Goal: Find specific page/section

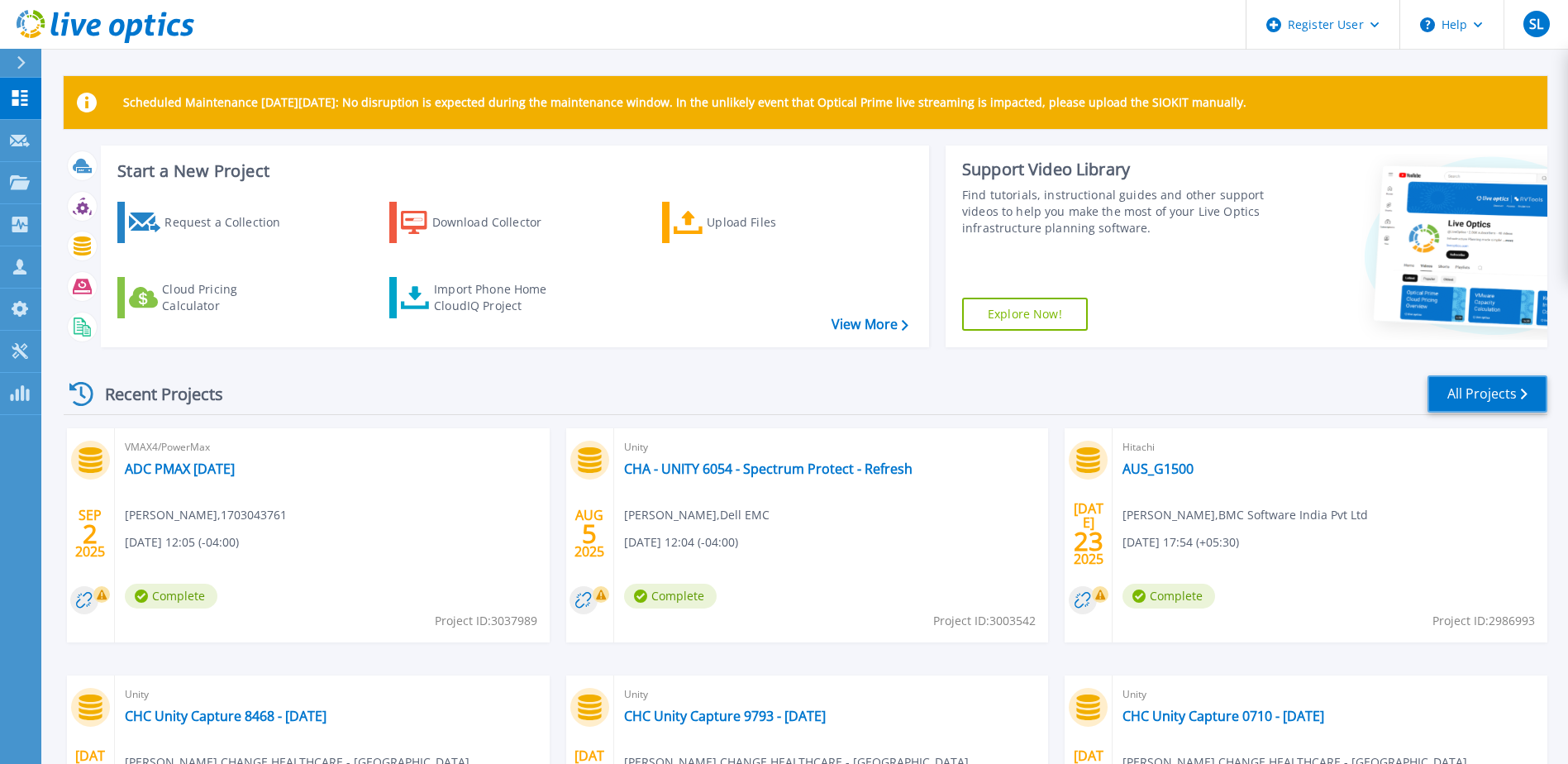
click at [1482, 394] on link "All Projects" at bounding box center [1488, 394] width 120 height 37
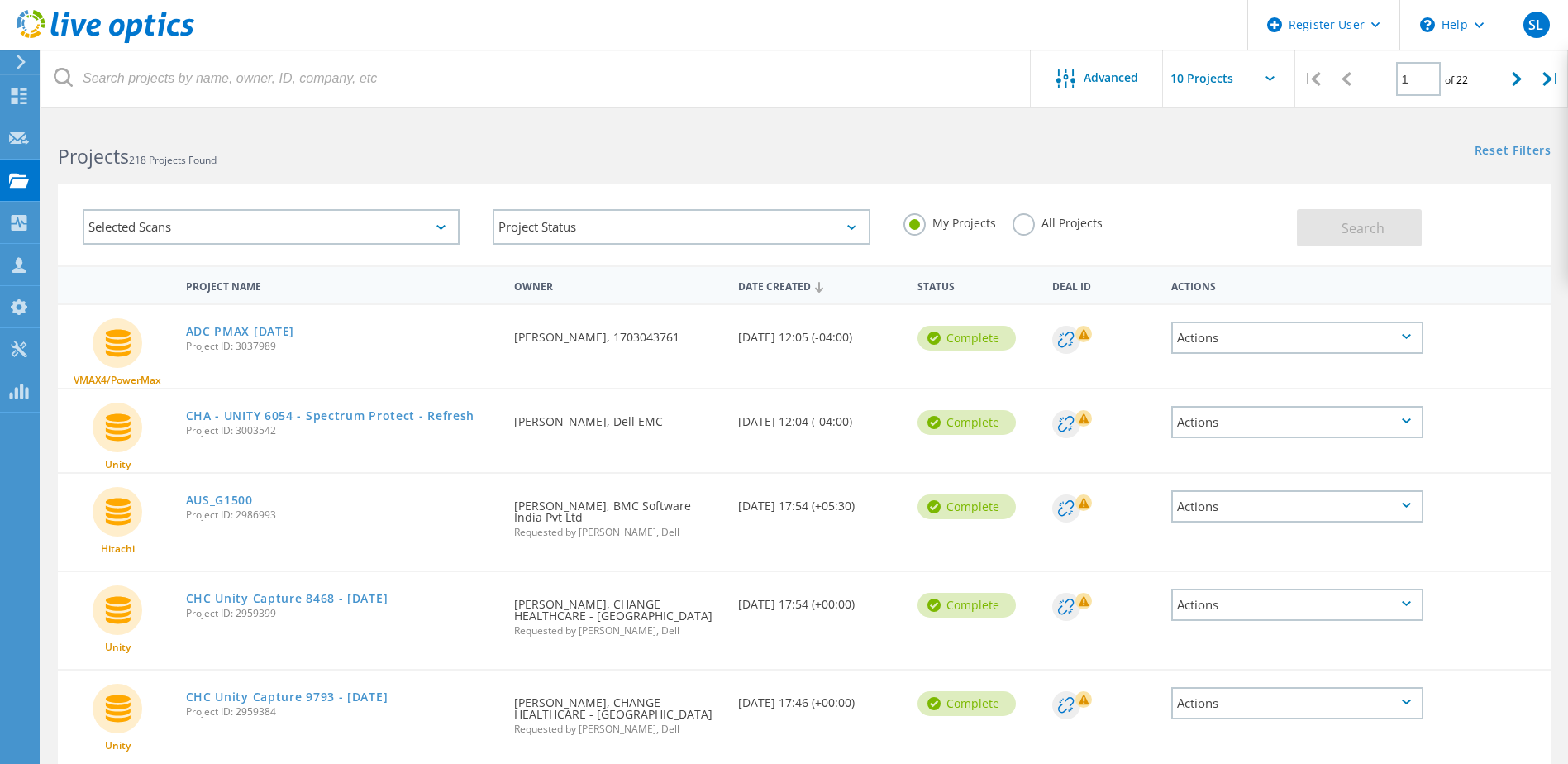
click at [374, 223] on div "Selected Scans" at bounding box center [271, 227] width 377 height 36
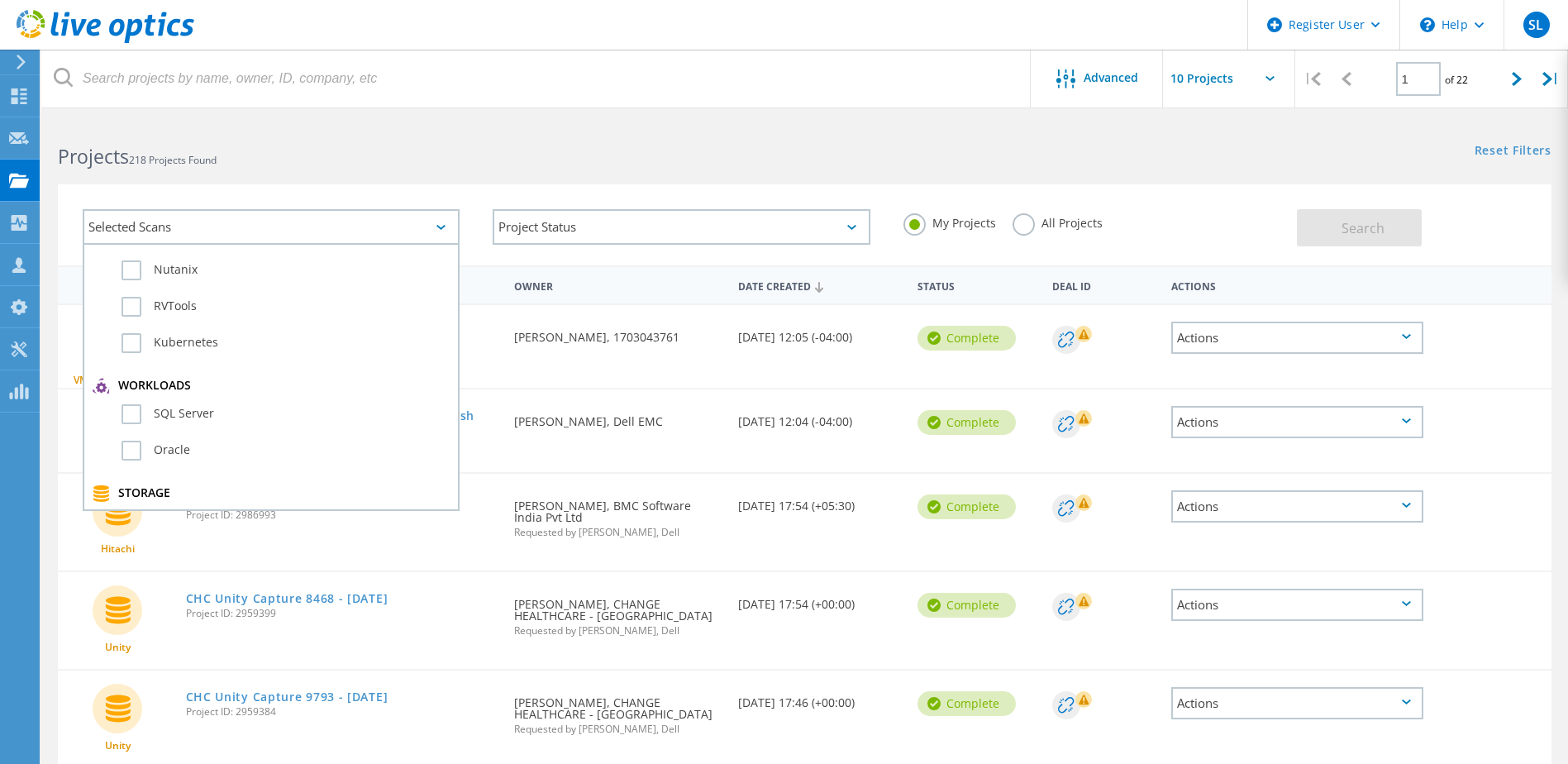
scroll to position [248, 0]
click at [132, 456] on label "Unity" at bounding box center [285, 450] width 328 height 19
click at [0, 0] on input "Unity" at bounding box center [0, 0] width 0 height 0
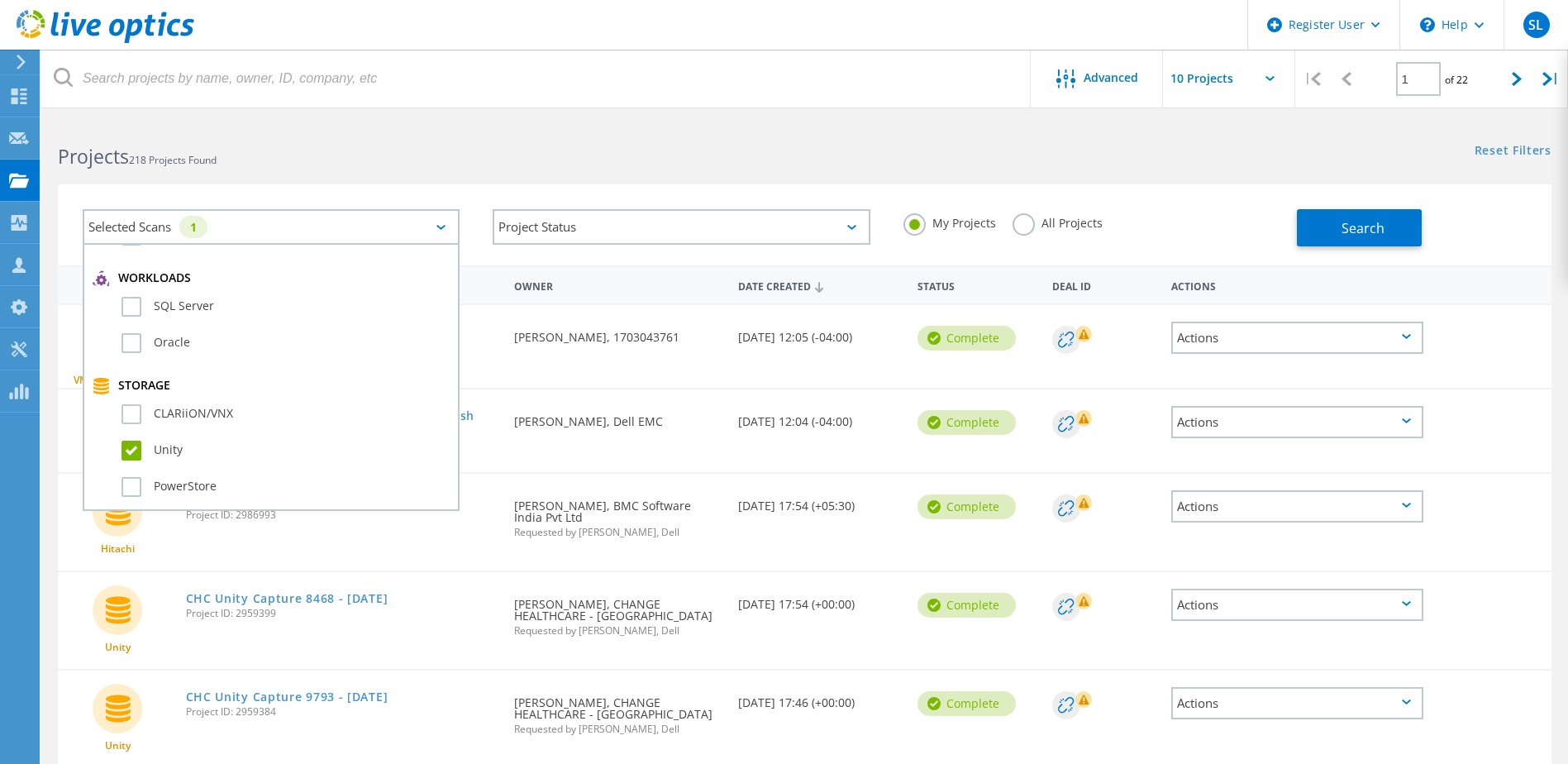
click at [1029, 223] on label "All Projects" at bounding box center [1057, 221] width 90 height 16
click at [0, 0] on input "All Projects" at bounding box center [0, 0] width 0 height 0
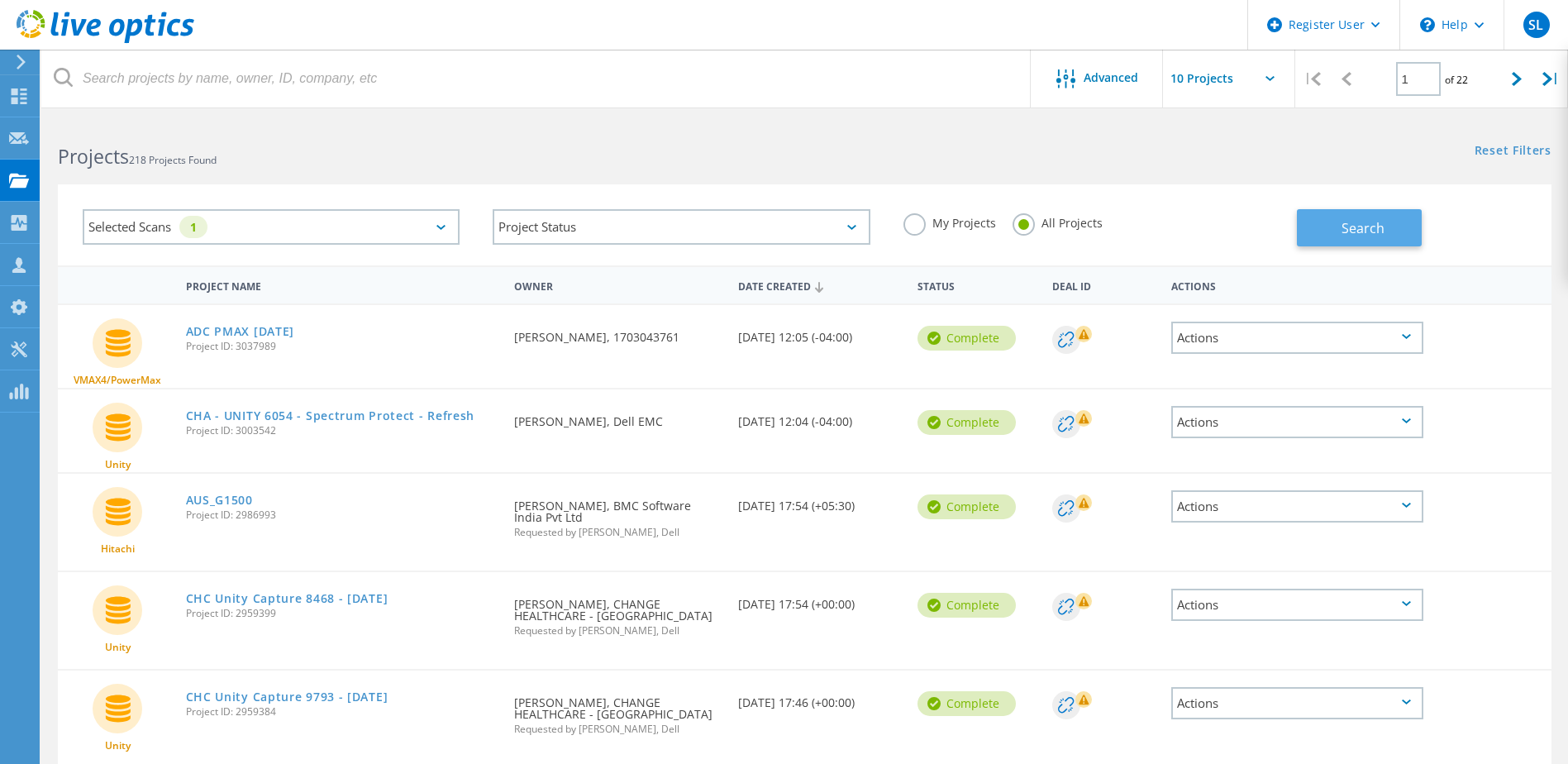
click at [1373, 239] on button "Search" at bounding box center [1360, 228] width 125 height 37
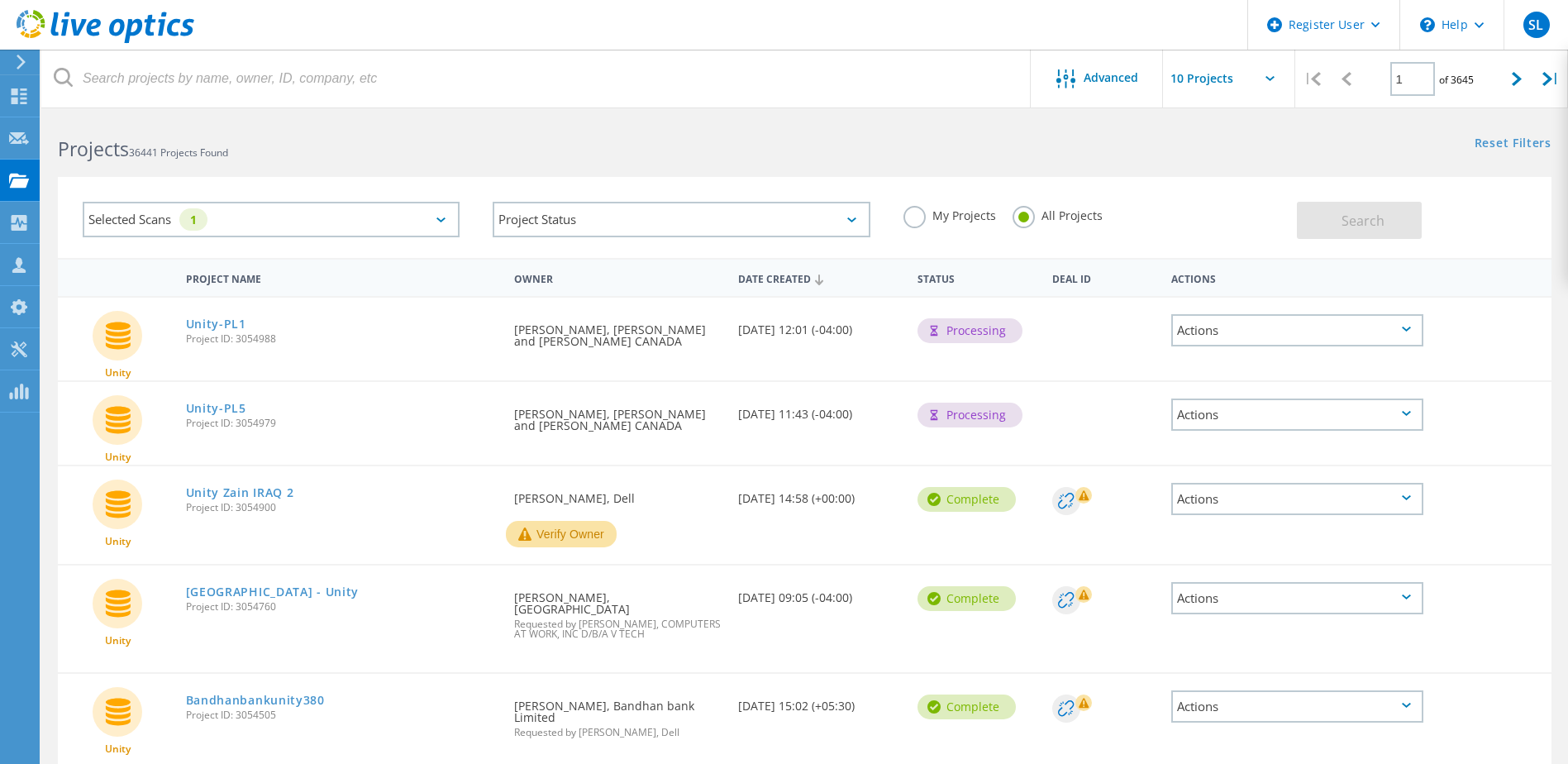
scroll to position [0, 0]
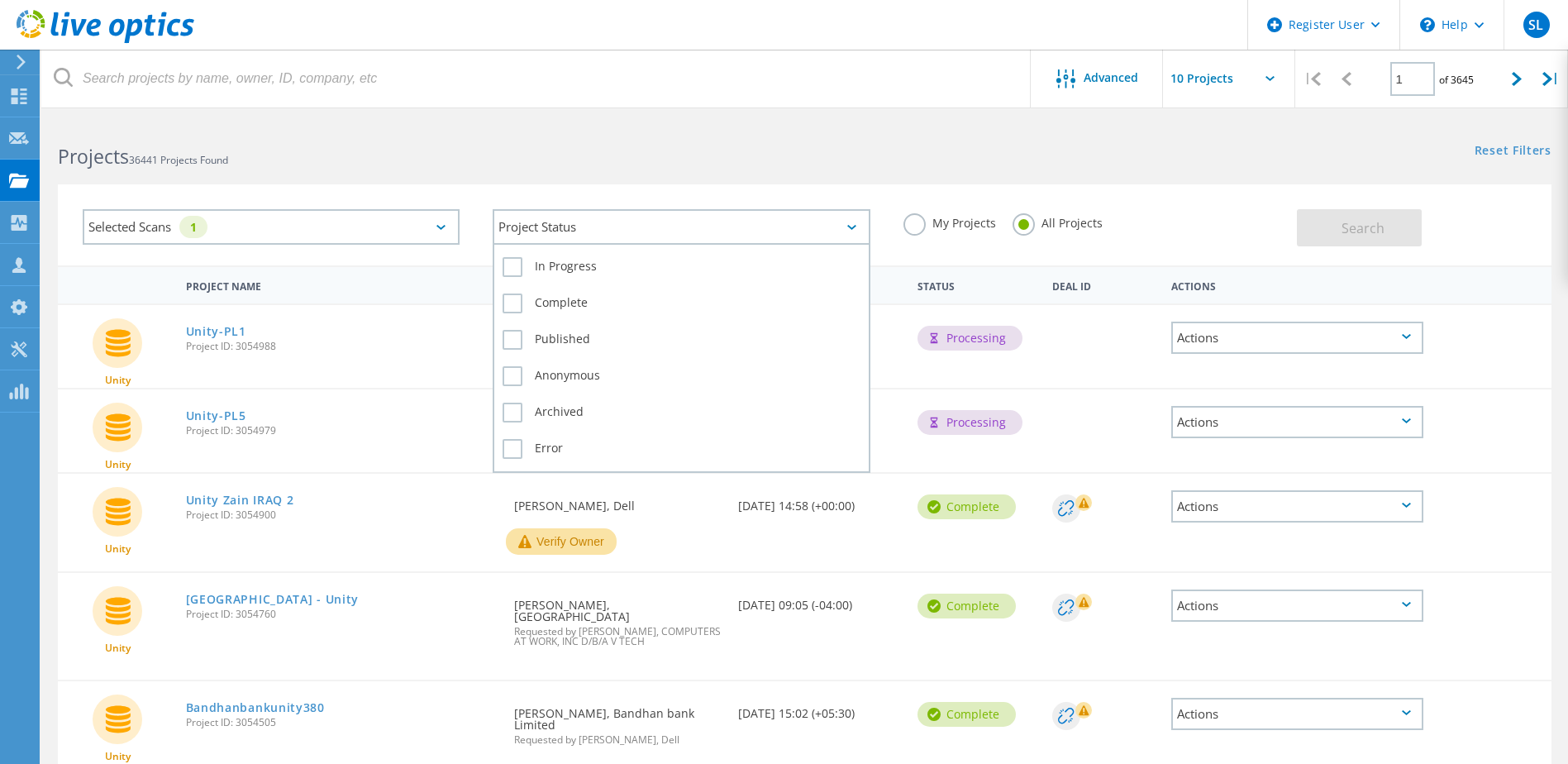
click at [688, 231] on div "Project Status" at bounding box center [681, 227] width 377 height 36
click at [520, 302] on label "Complete" at bounding box center [681, 303] width 357 height 19
click at [0, 0] on input "Complete" at bounding box center [0, 0] width 0 height 0
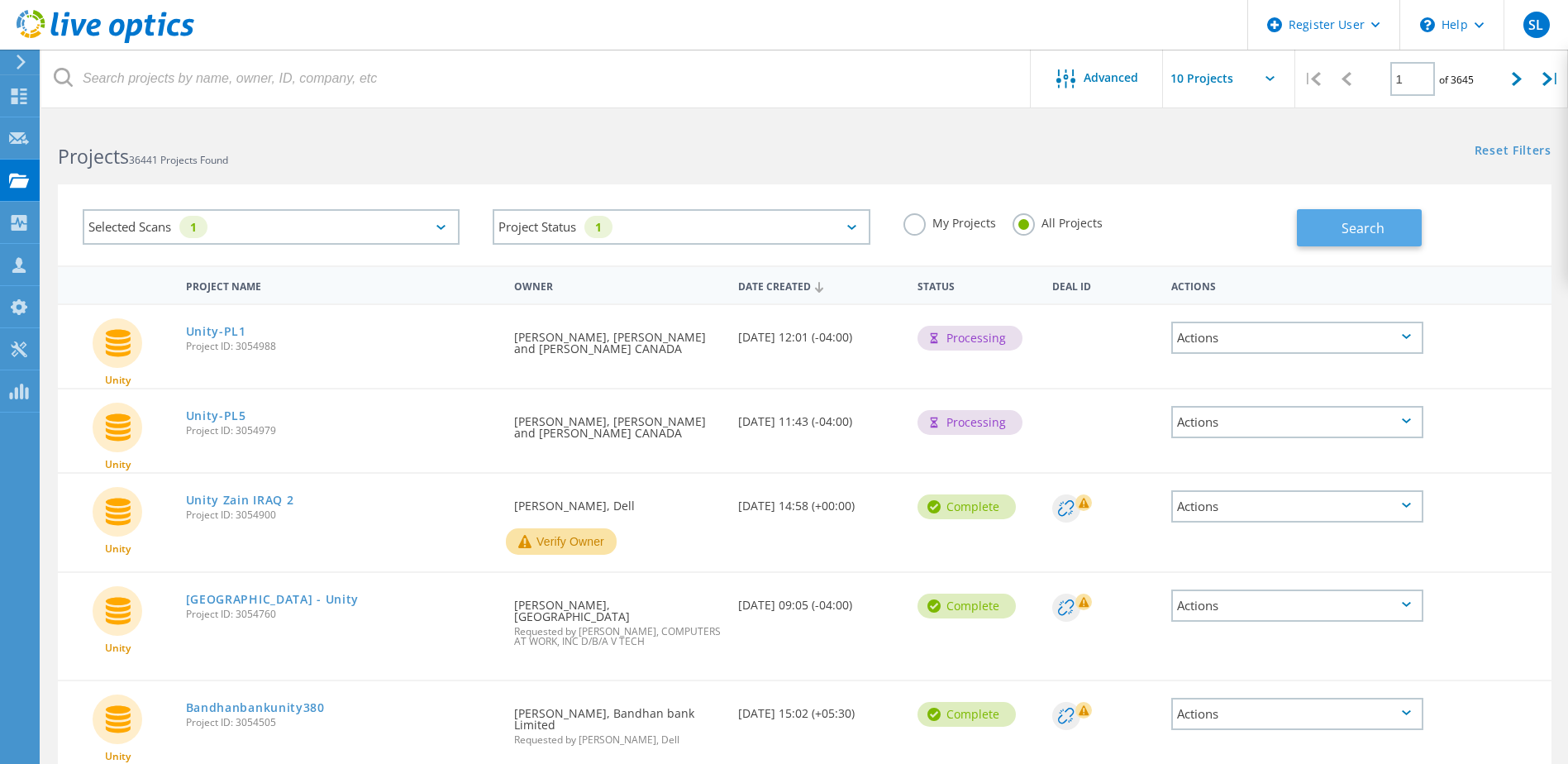
click at [1356, 229] on span "Search" at bounding box center [1363, 228] width 43 height 18
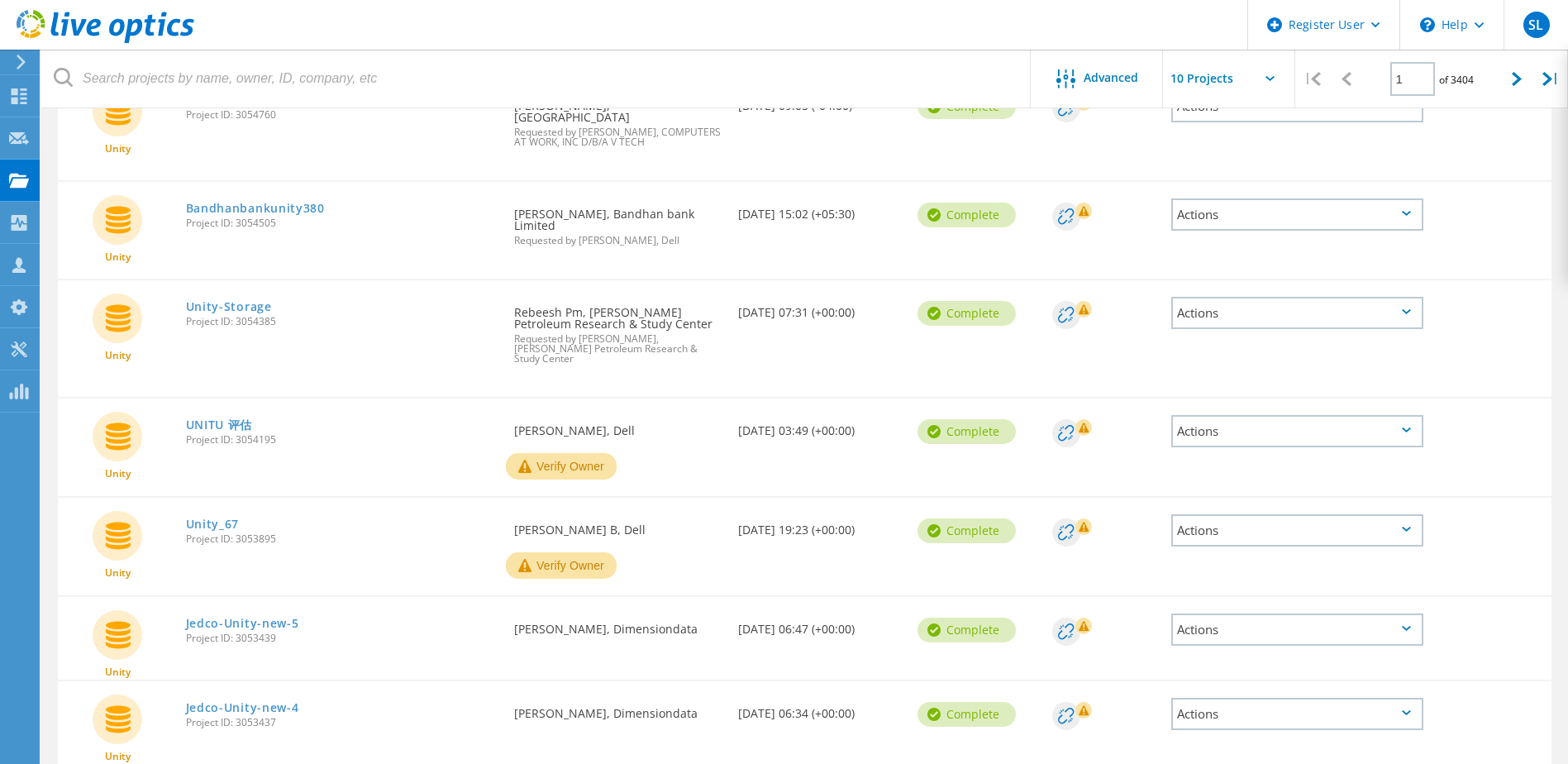
scroll to position [152, 0]
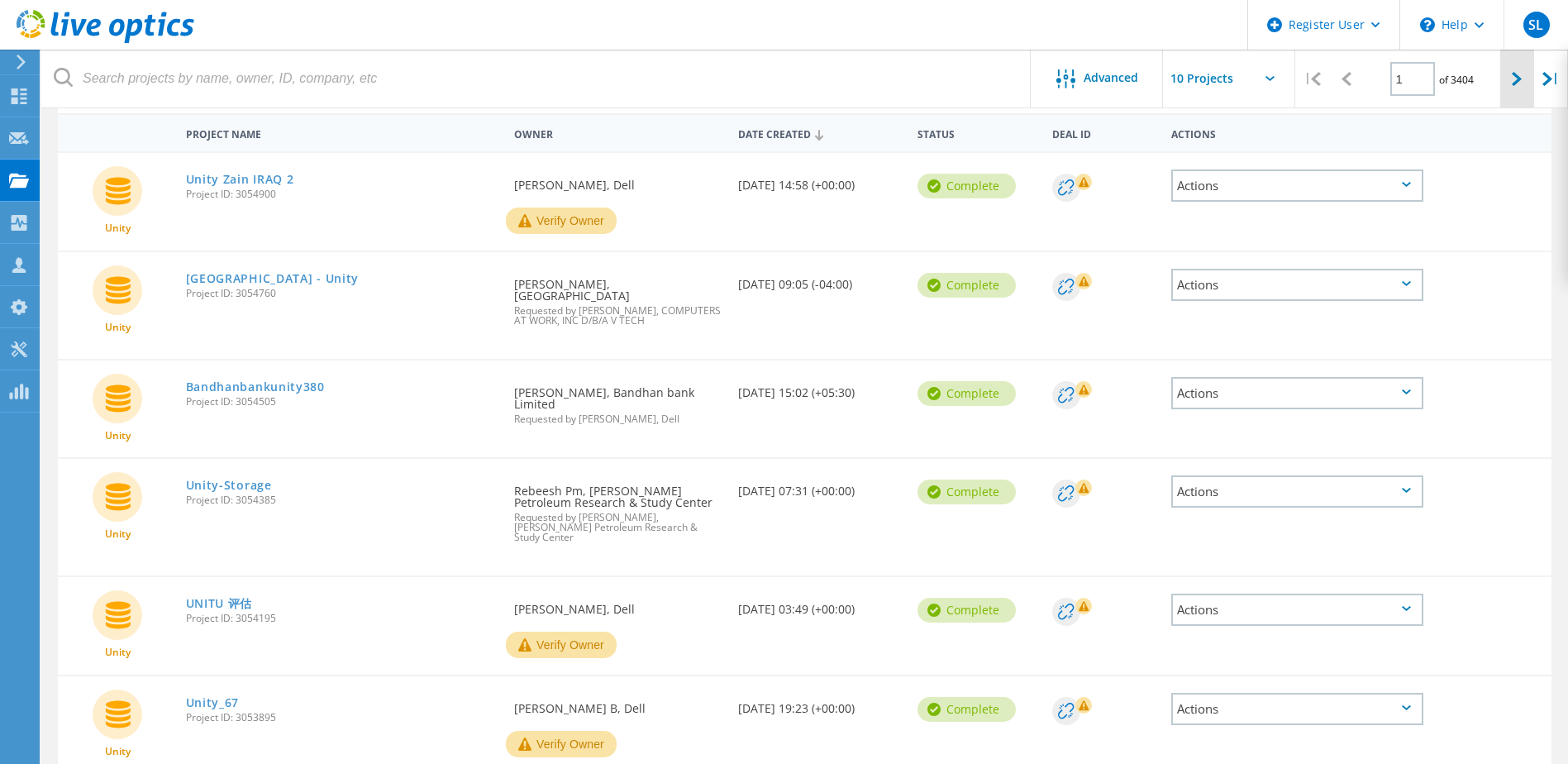
click at [1510, 77] on div at bounding box center [1517, 79] width 34 height 59
type input "2"
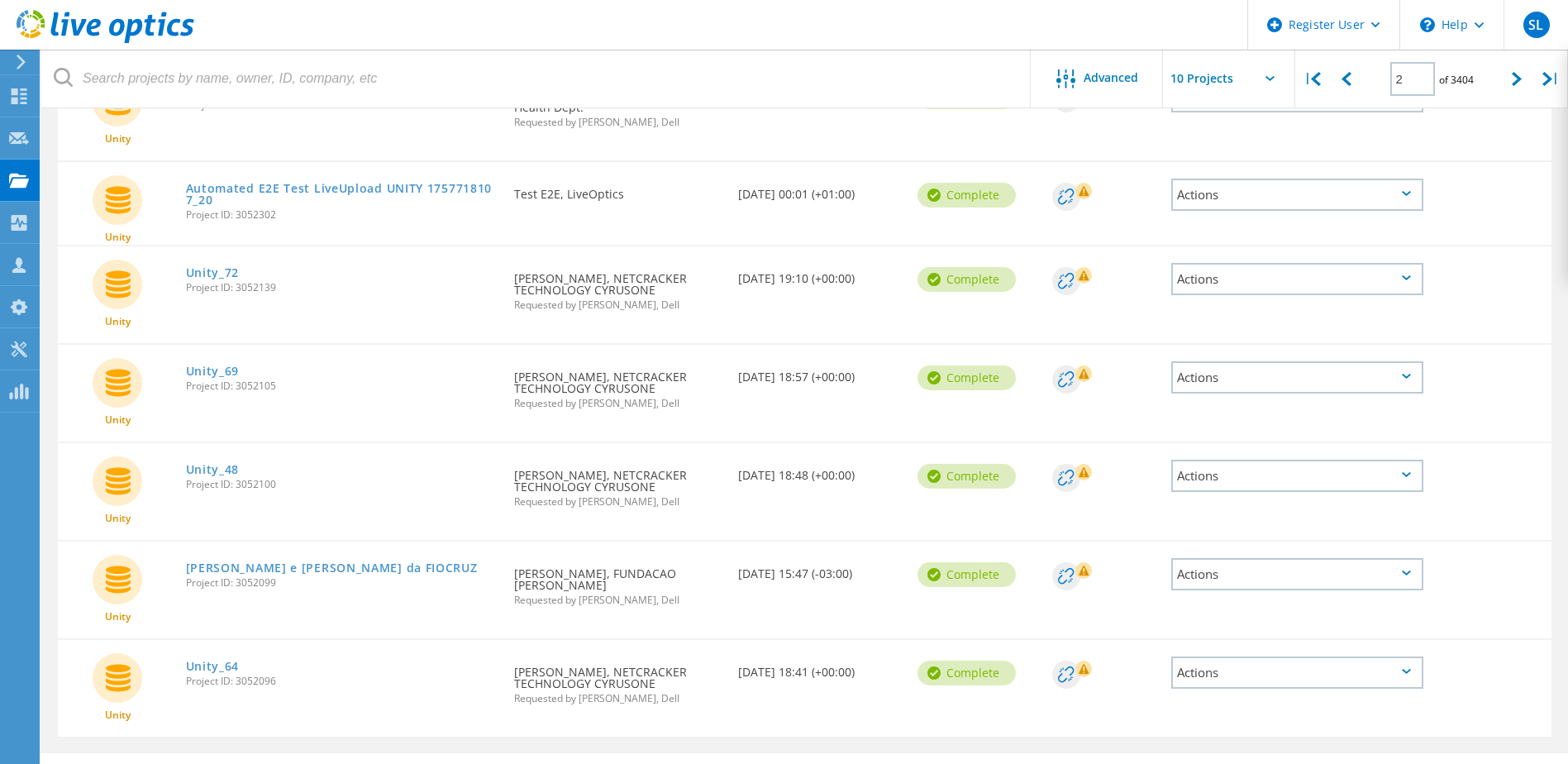
scroll to position [563, 0]
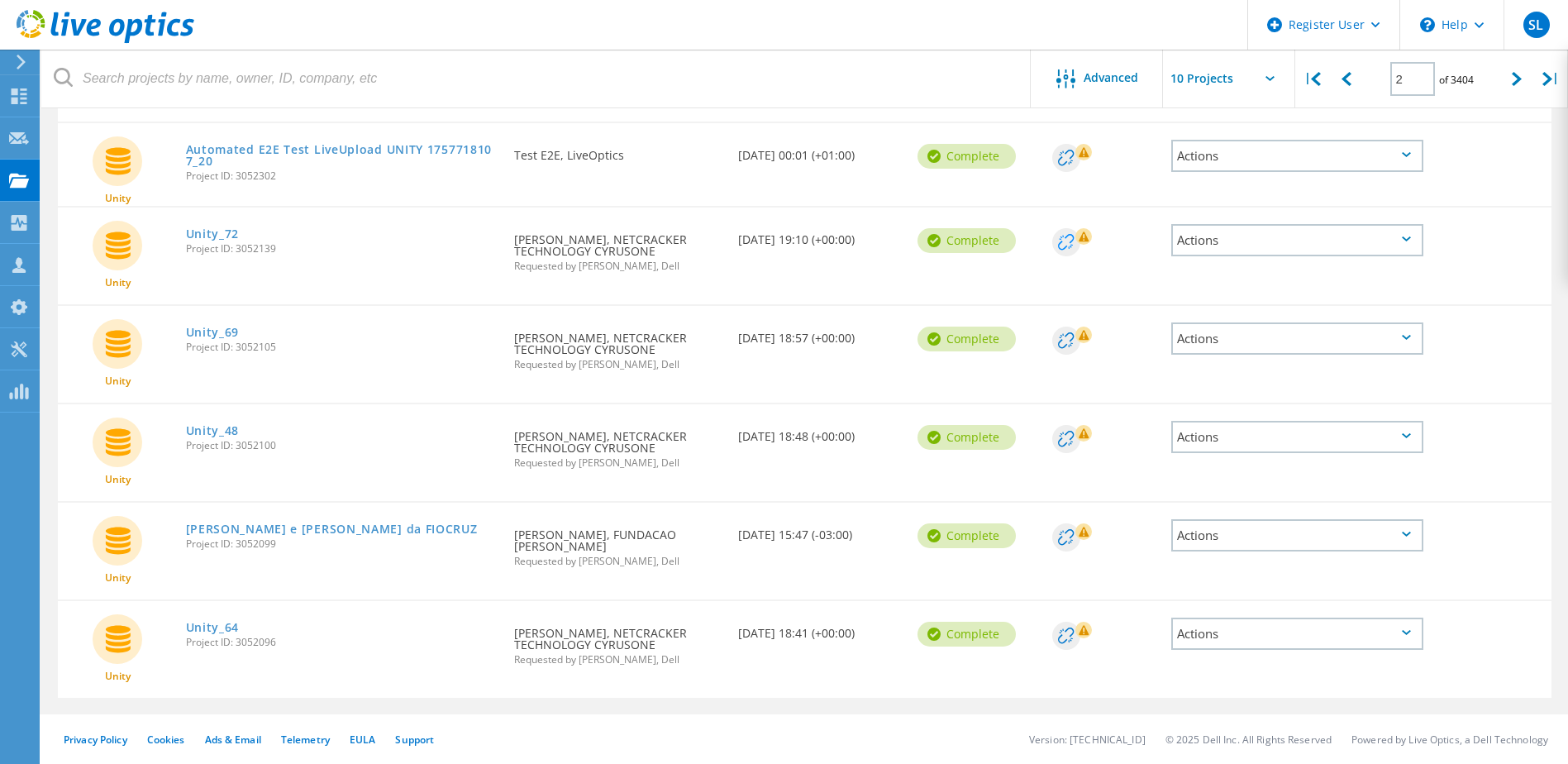
click at [1066, 245] on circle at bounding box center [1066, 241] width 28 height 28
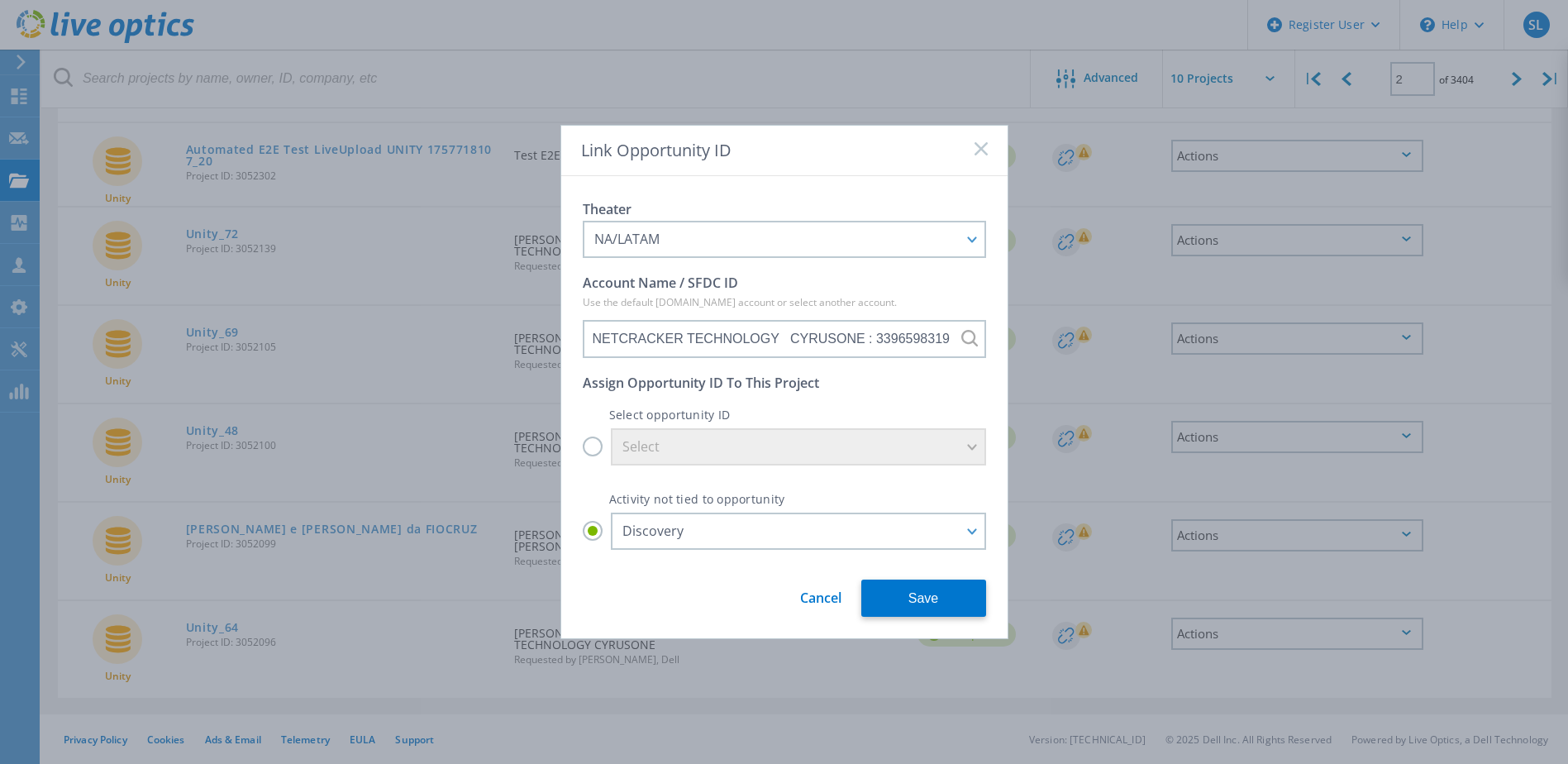
click at [821, 589] on link "Cancel" at bounding box center [820, 591] width 42 height 31
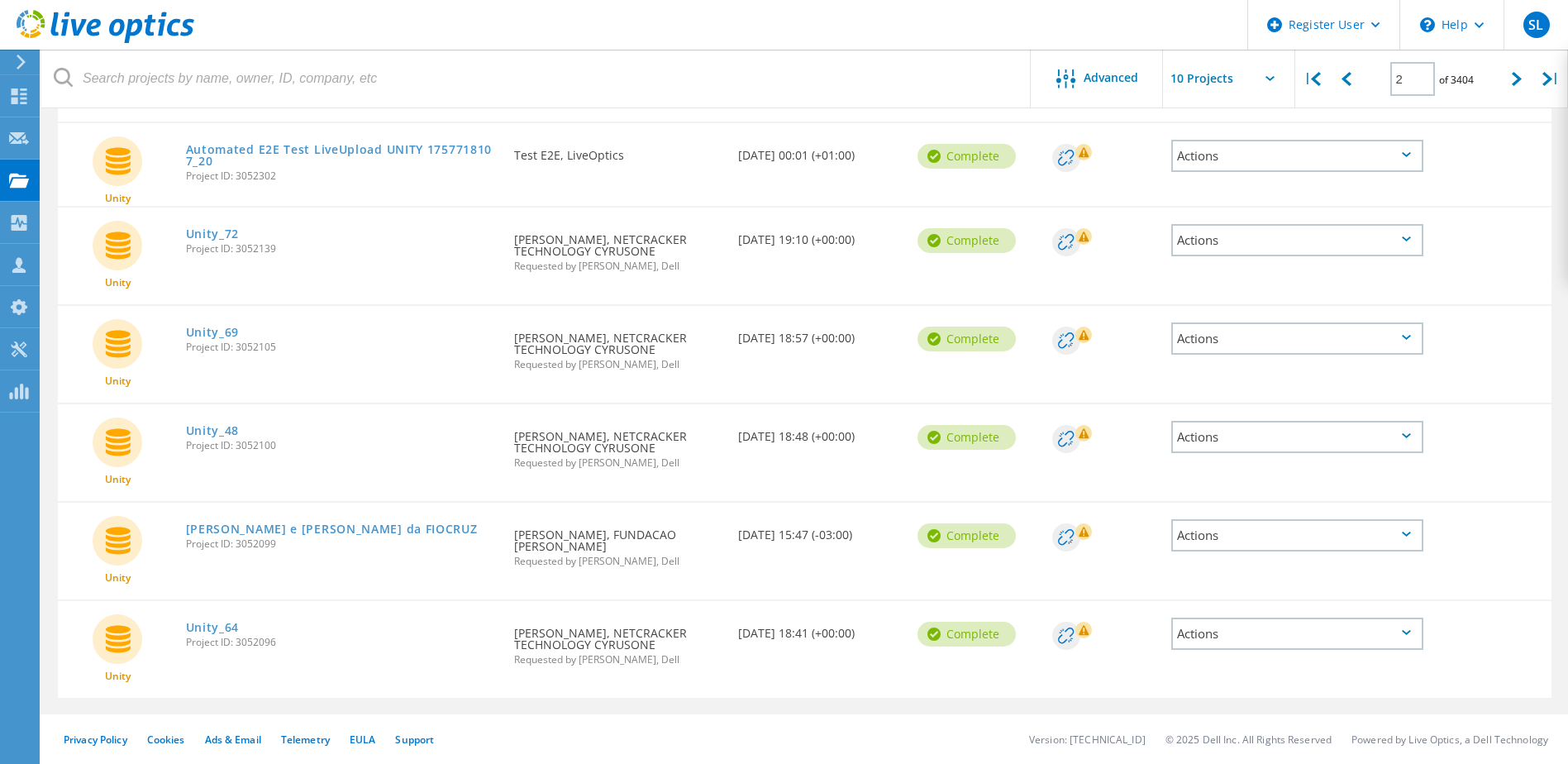
click at [1263, 156] on div "Actions" at bounding box center [1297, 155] width 252 height 32
click at [347, 183] on div "Automated E2E Test LiveUpload UNITY 1757718107_20 Project ID: 3052302" at bounding box center [341, 160] width 329 height 75
click at [213, 239] on link "Unity_72" at bounding box center [212, 234] width 53 height 12
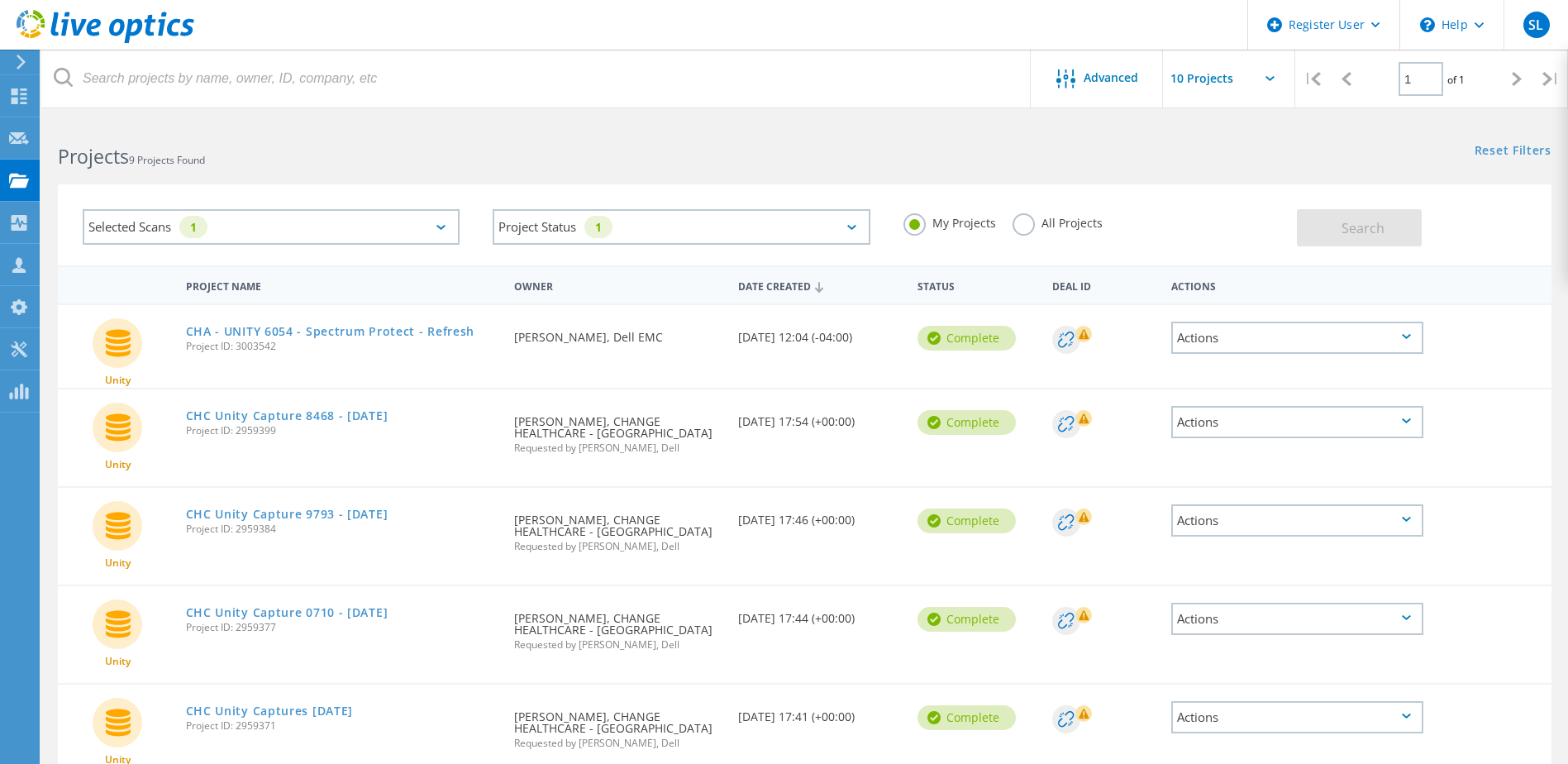
click at [1047, 227] on label "All Projects" at bounding box center [1057, 221] width 90 height 16
click at [0, 0] on input "All Projects" at bounding box center [0, 0] width 0 height 0
click at [1371, 221] on span "Search" at bounding box center [1363, 228] width 43 height 18
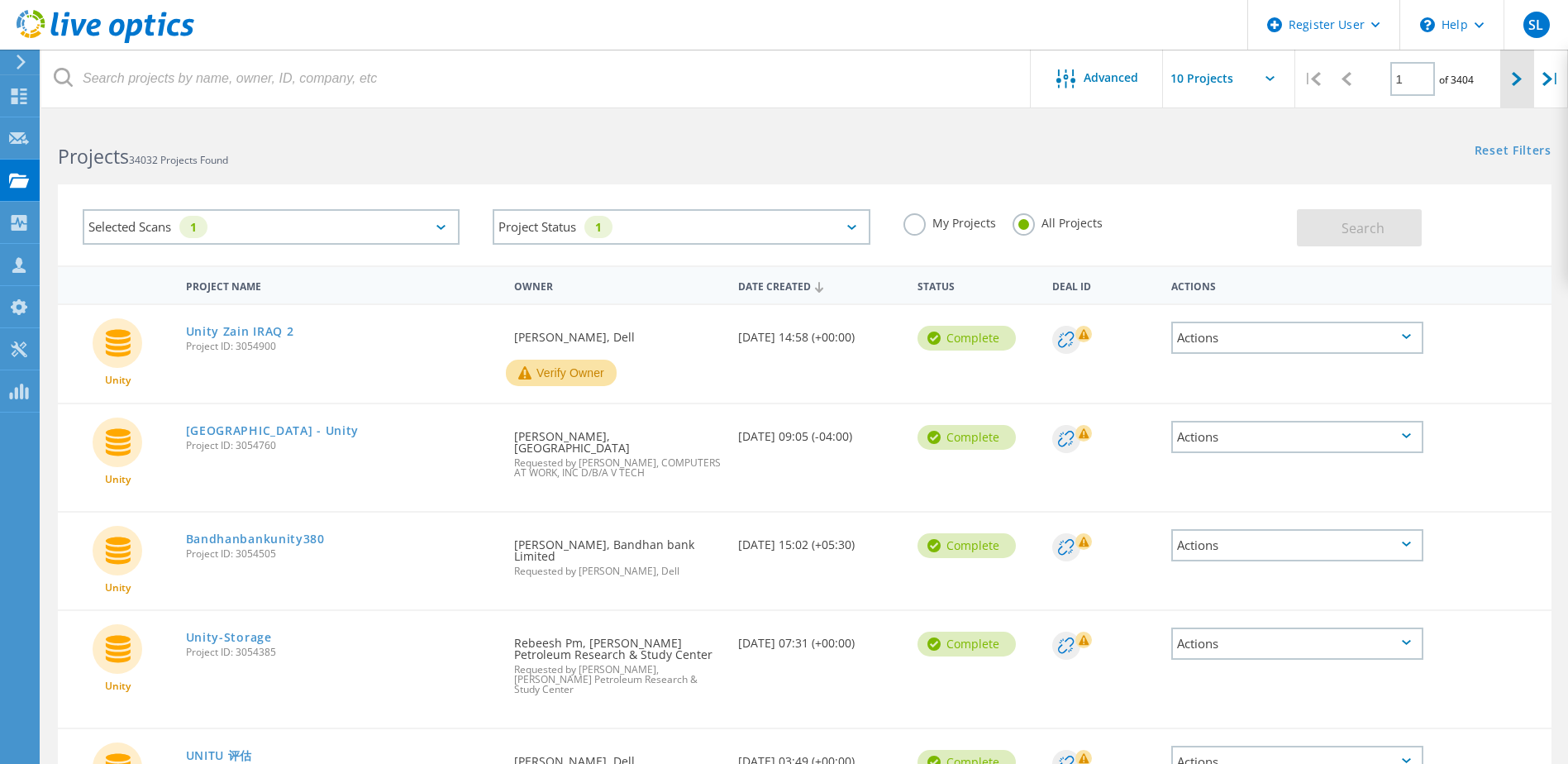
click at [1517, 77] on icon at bounding box center [1517, 79] width 10 height 14
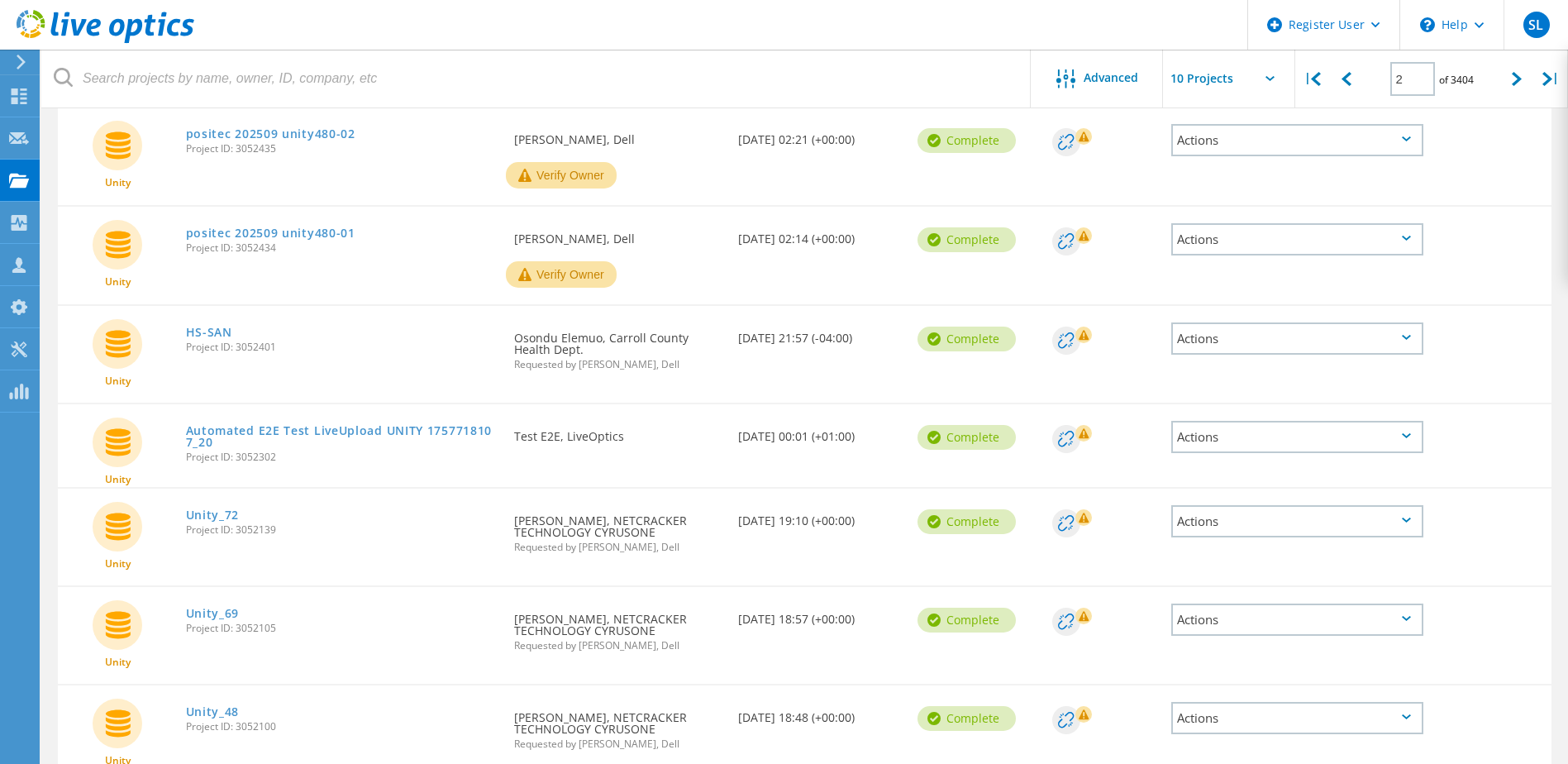
scroll to position [233, 0]
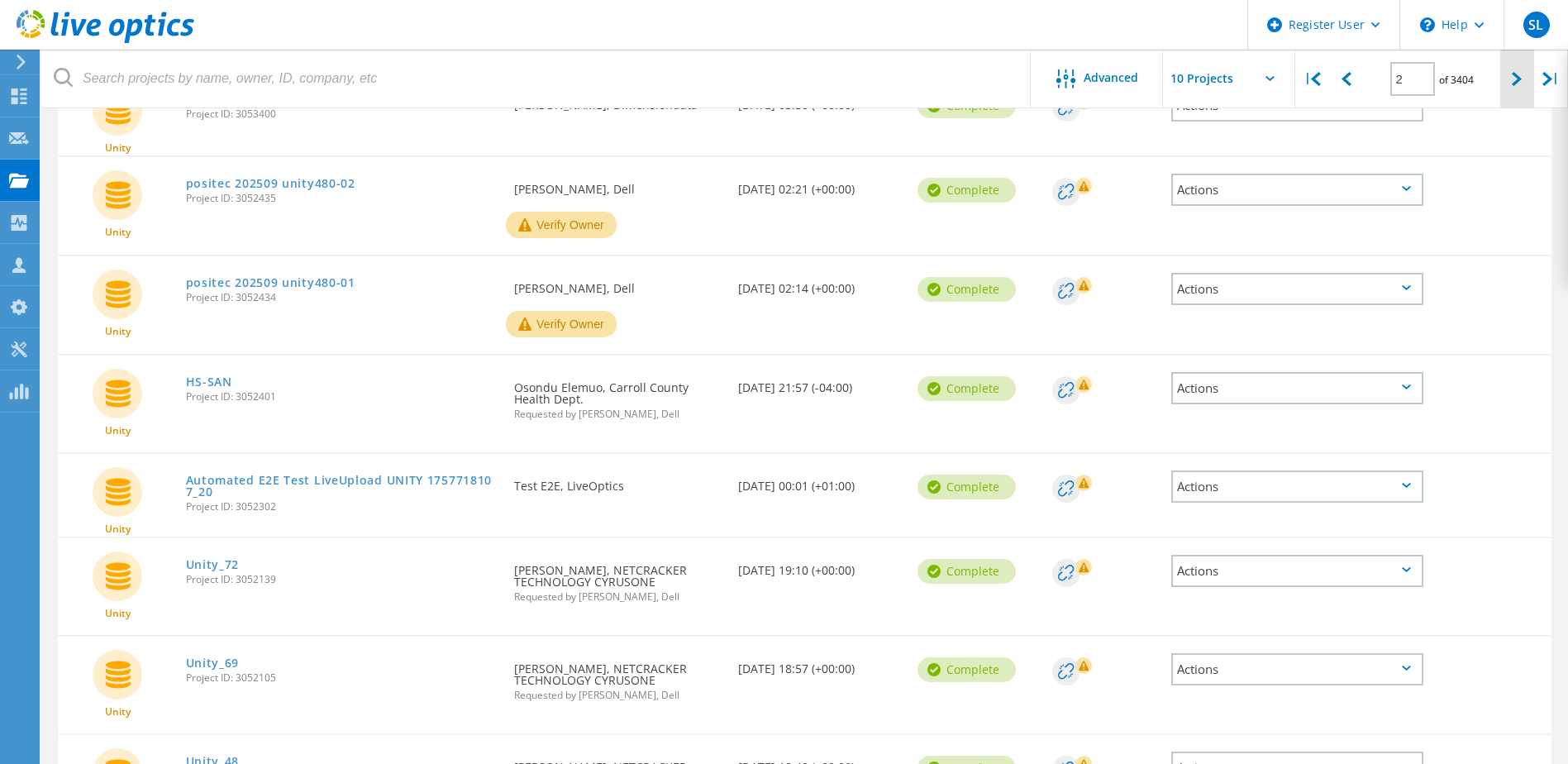
click at [1520, 81] on icon at bounding box center [1517, 79] width 10 height 14
type input "3"
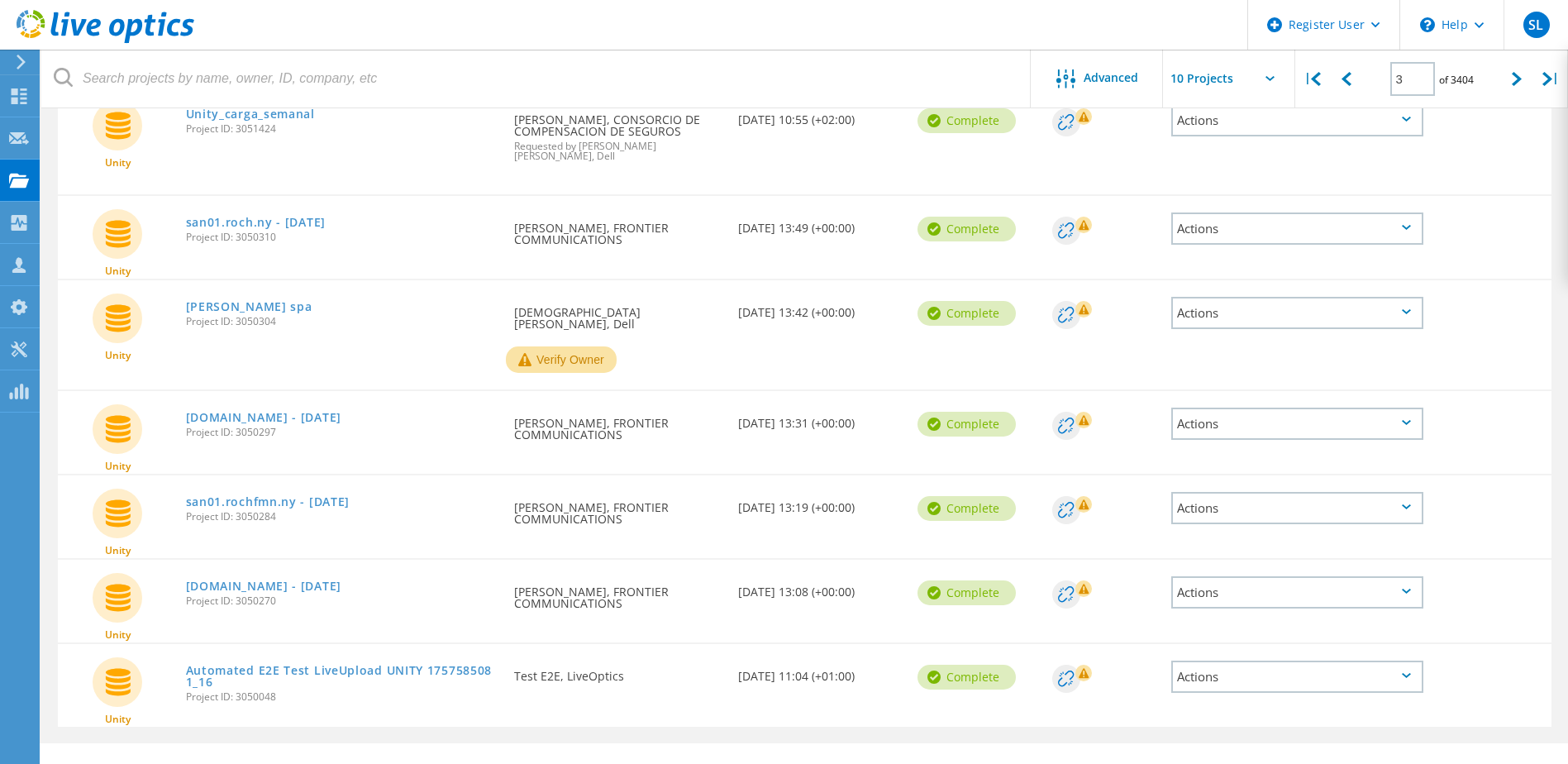
scroll to position [530, 0]
